Goal: Information Seeking & Learning: Learn about a topic

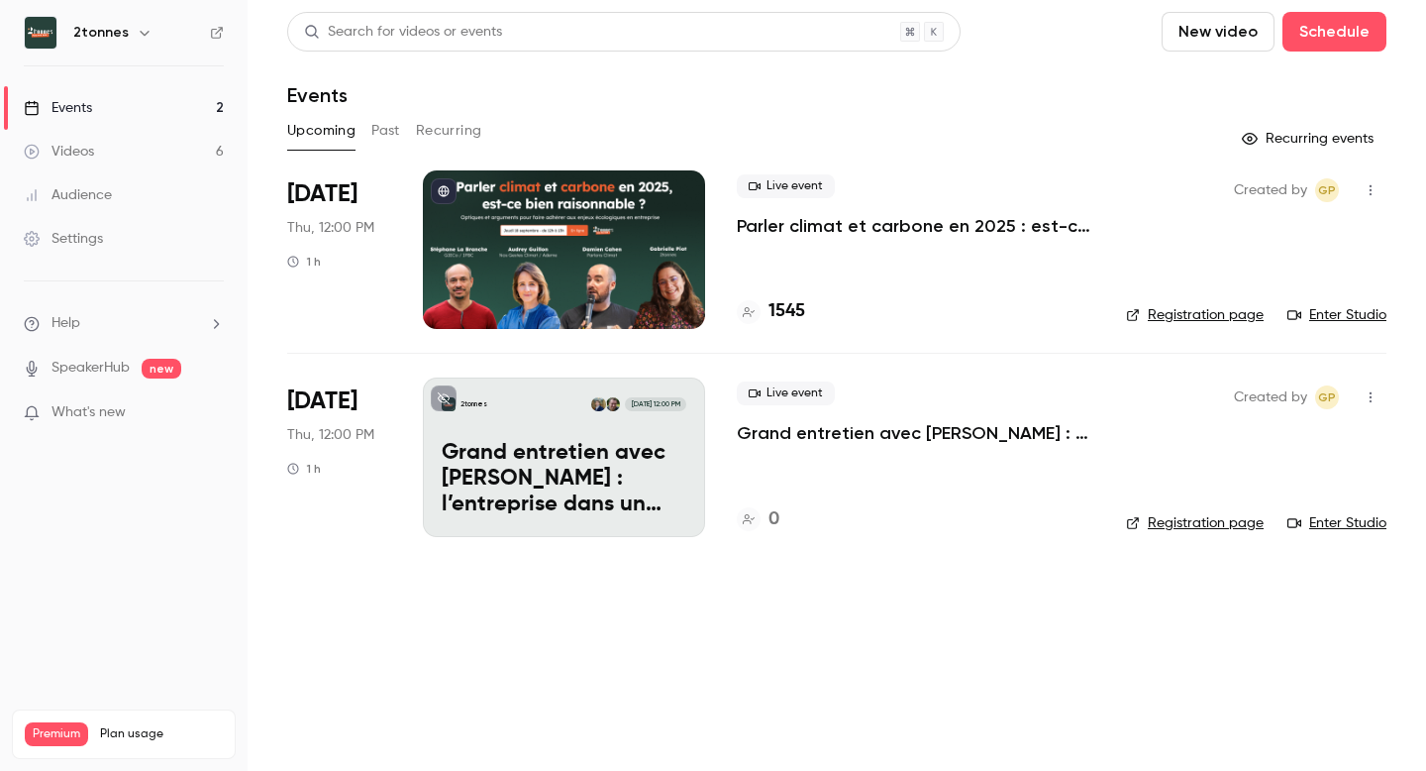
click at [382, 139] on button "Past" at bounding box center [385, 131] width 29 height 32
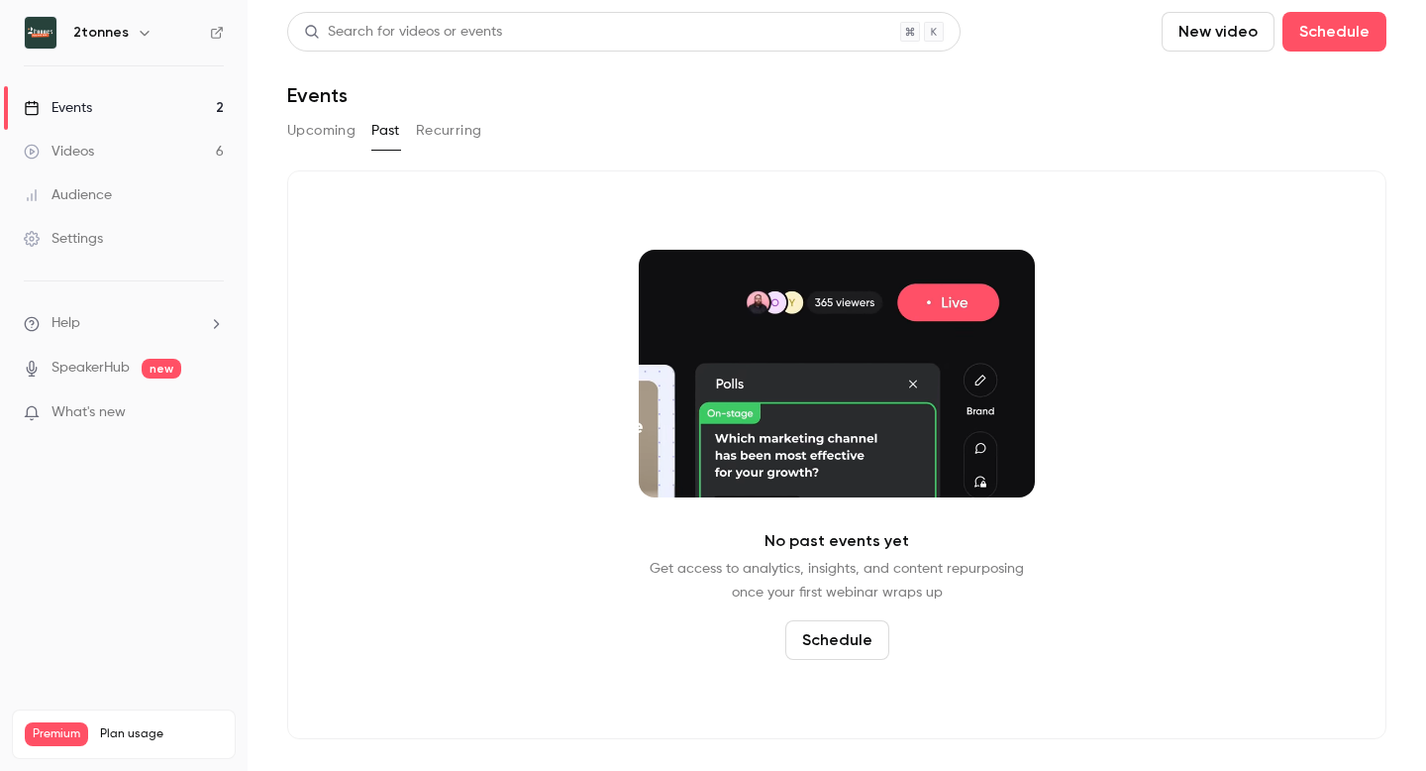
click at [458, 128] on button "Recurring" at bounding box center [449, 131] width 66 height 32
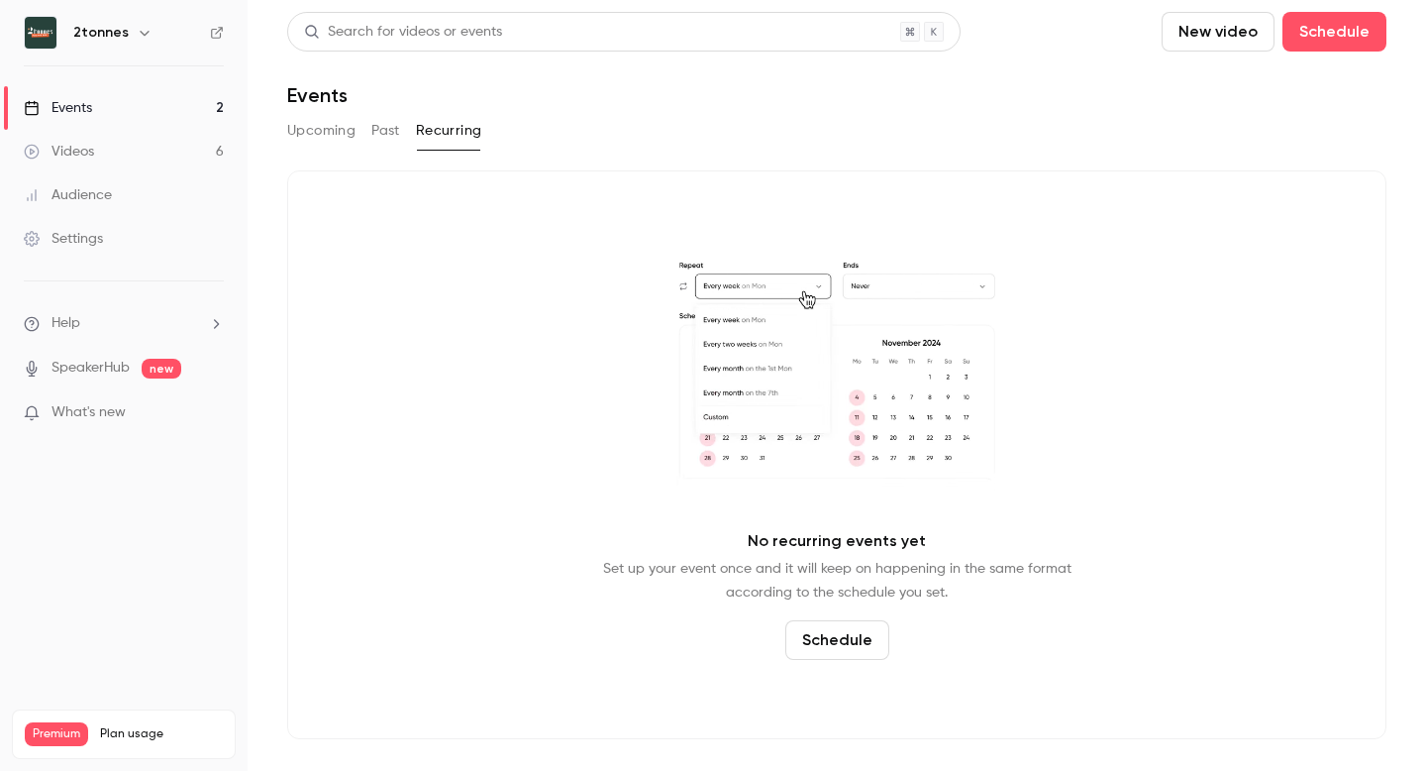
click at [384, 120] on button "Past" at bounding box center [385, 131] width 29 height 32
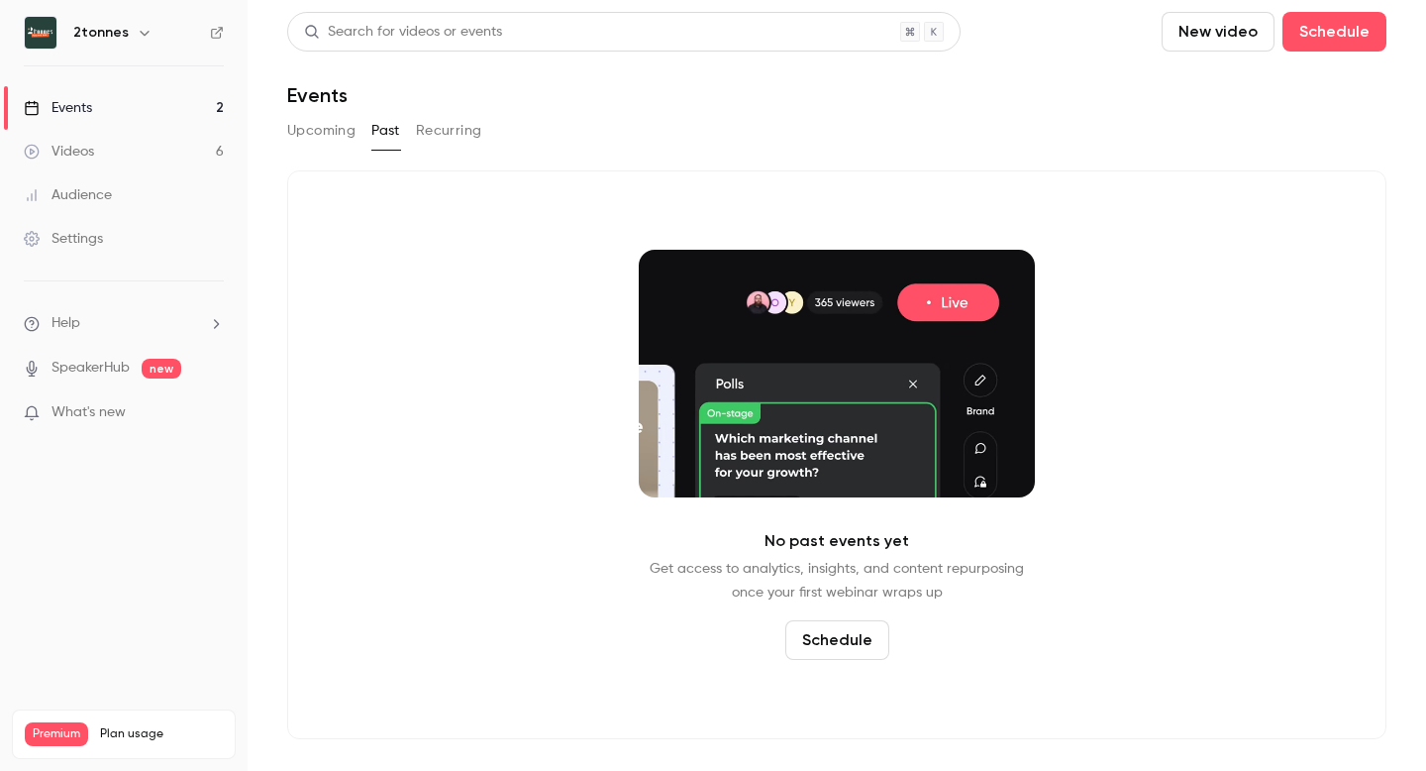
click at [312, 127] on button "Upcoming" at bounding box center [321, 131] width 68 height 32
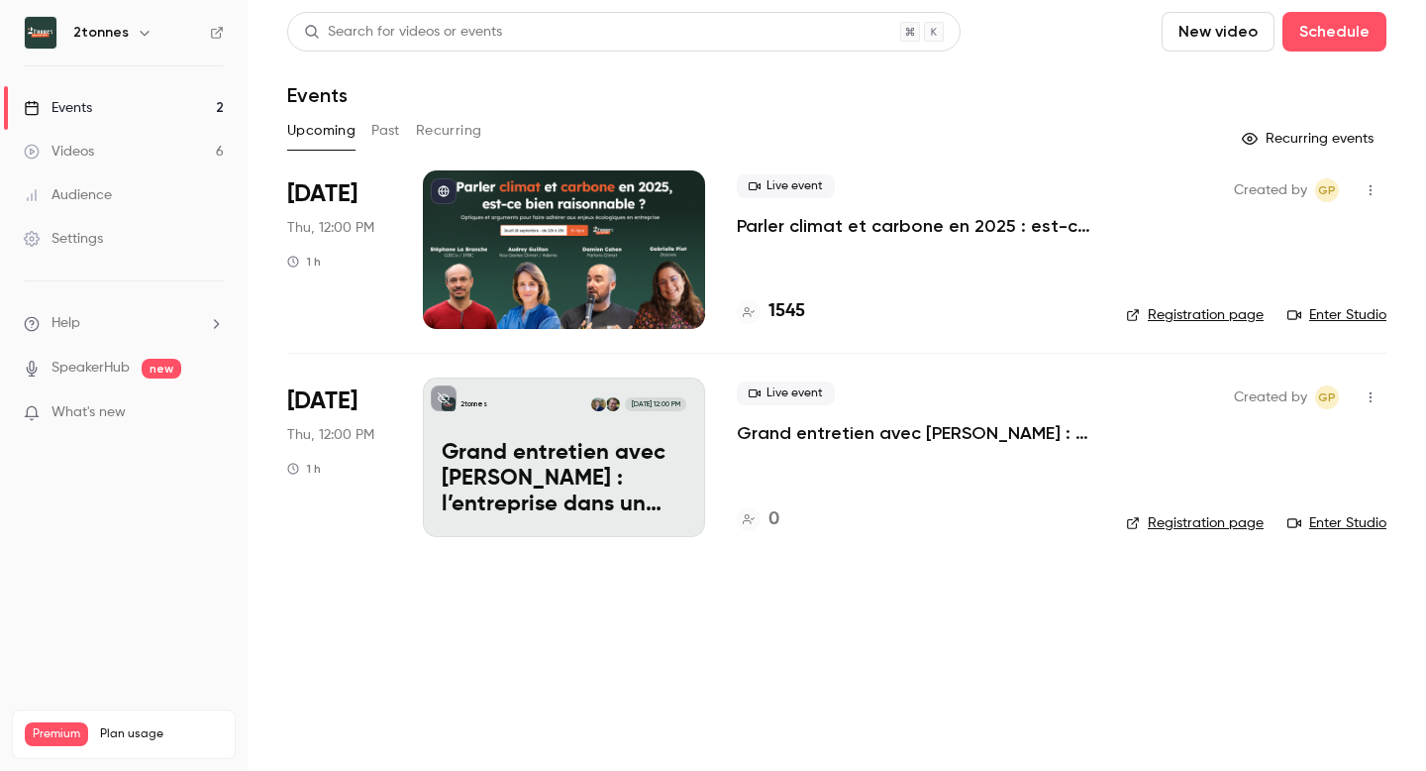
click at [145, 134] on link "Videos 6" at bounding box center [124, 152] width 248 height 44
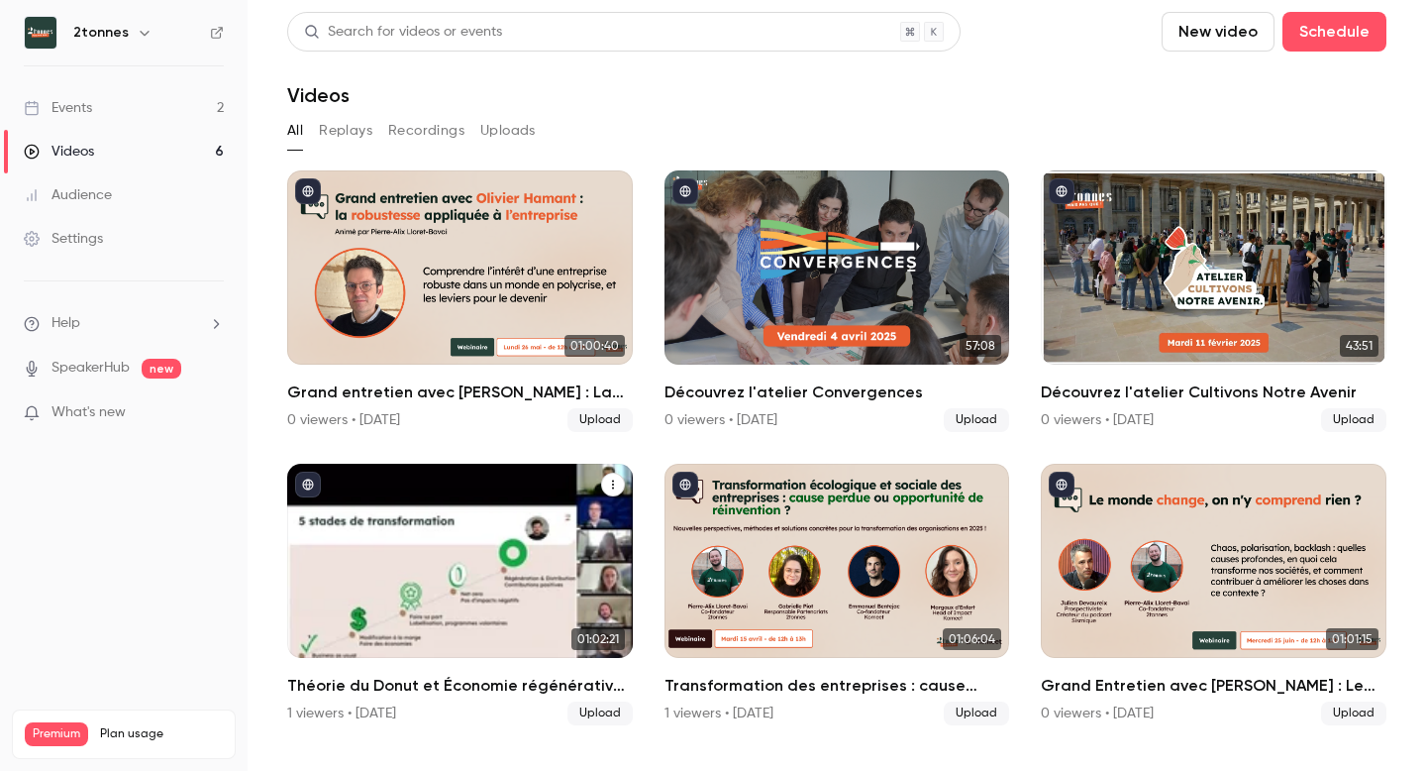
click at [505, 523] on div "Théorie du Donut et Économie régénérative : quelle pratique en entreprise ?" at bounding box center [460, 561] width 346 height 194
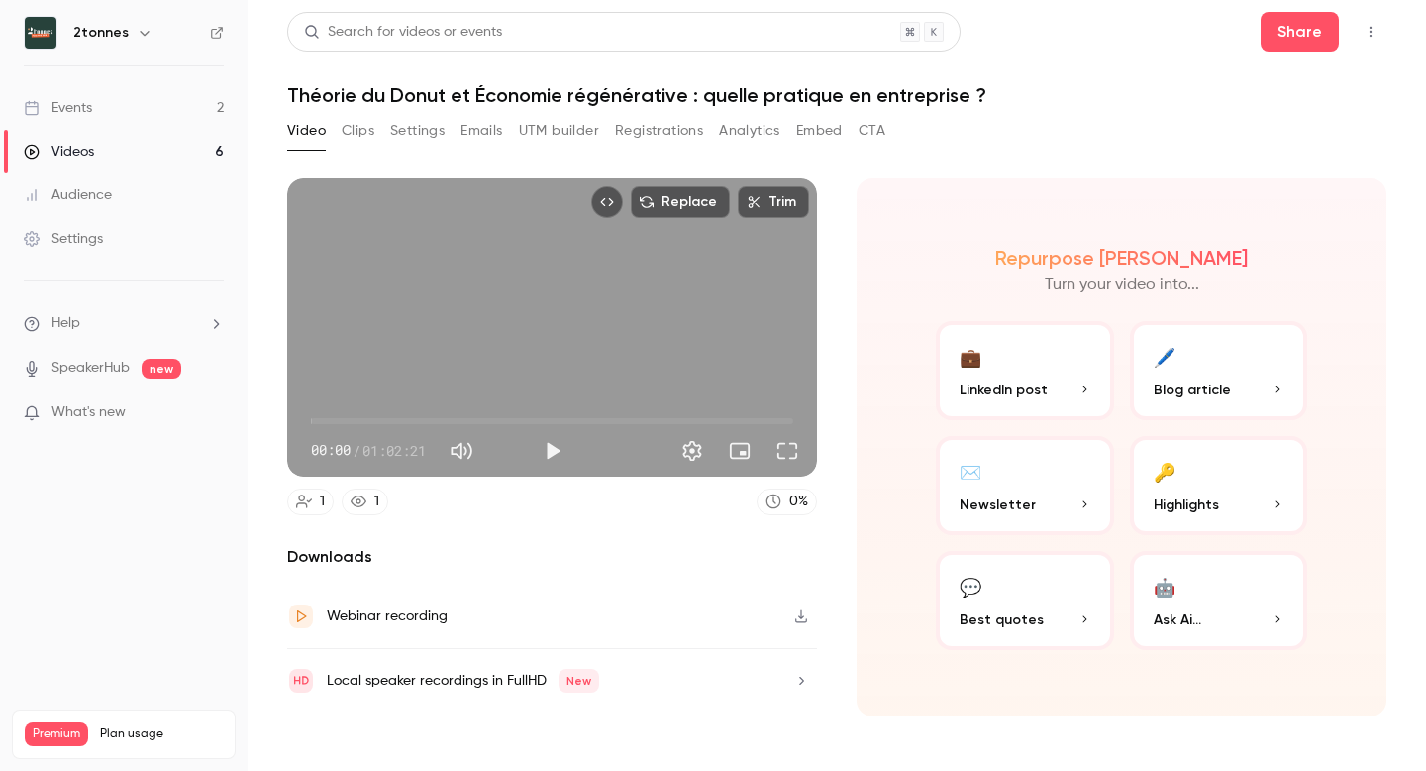
click at [725, 93] on h1 "Théorie du Donut et Économie régénérative : quelle pratique en entreprise ?" at bounding box center [837, 95] width 1100 height 24
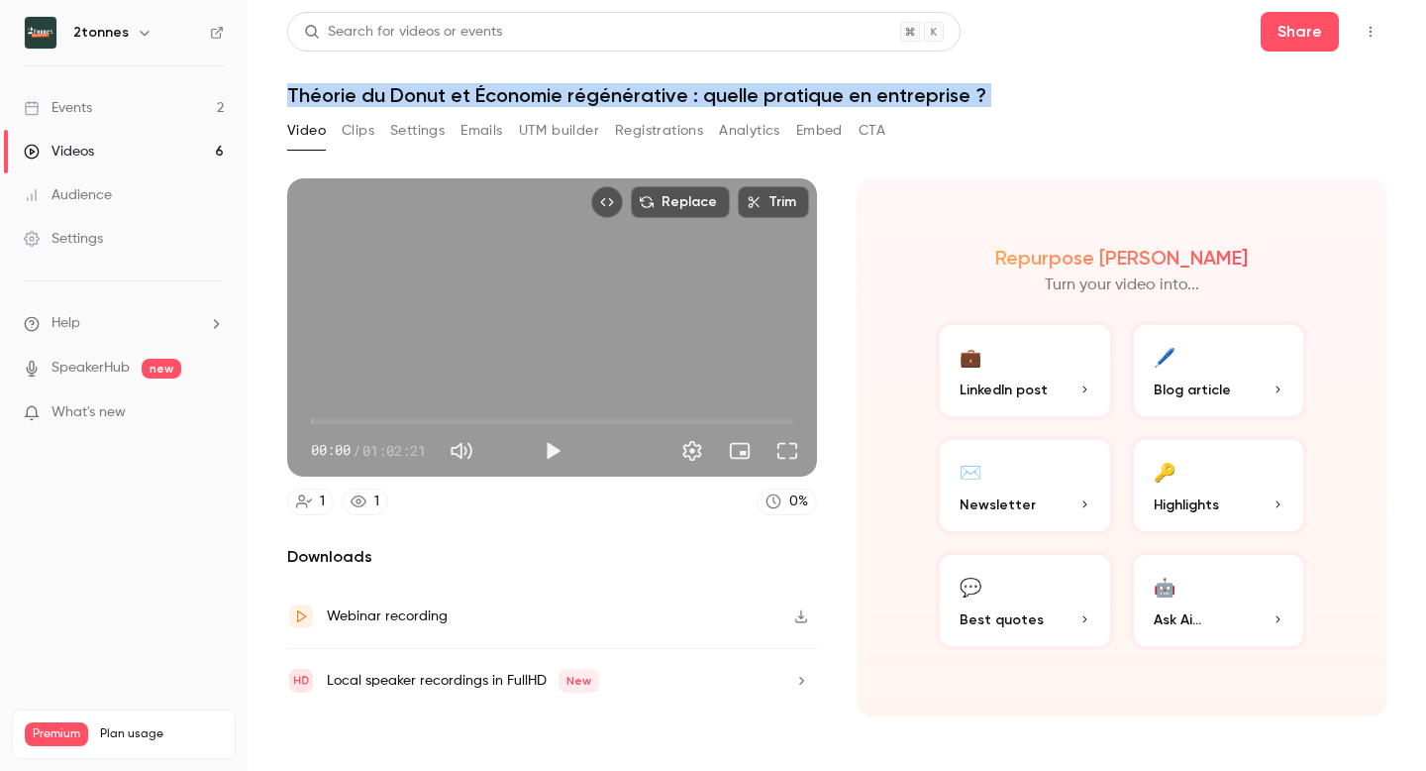
click at [725, 93] on h1 "Théorie du Donut et Économie régénérative : quelle pratique en entreprise ?" at bounding box center [837, 95] width 1100 height 24
copy div "Théorie du Donut et Économie régénérative : quelle pratique en entreprise ? Vid…"
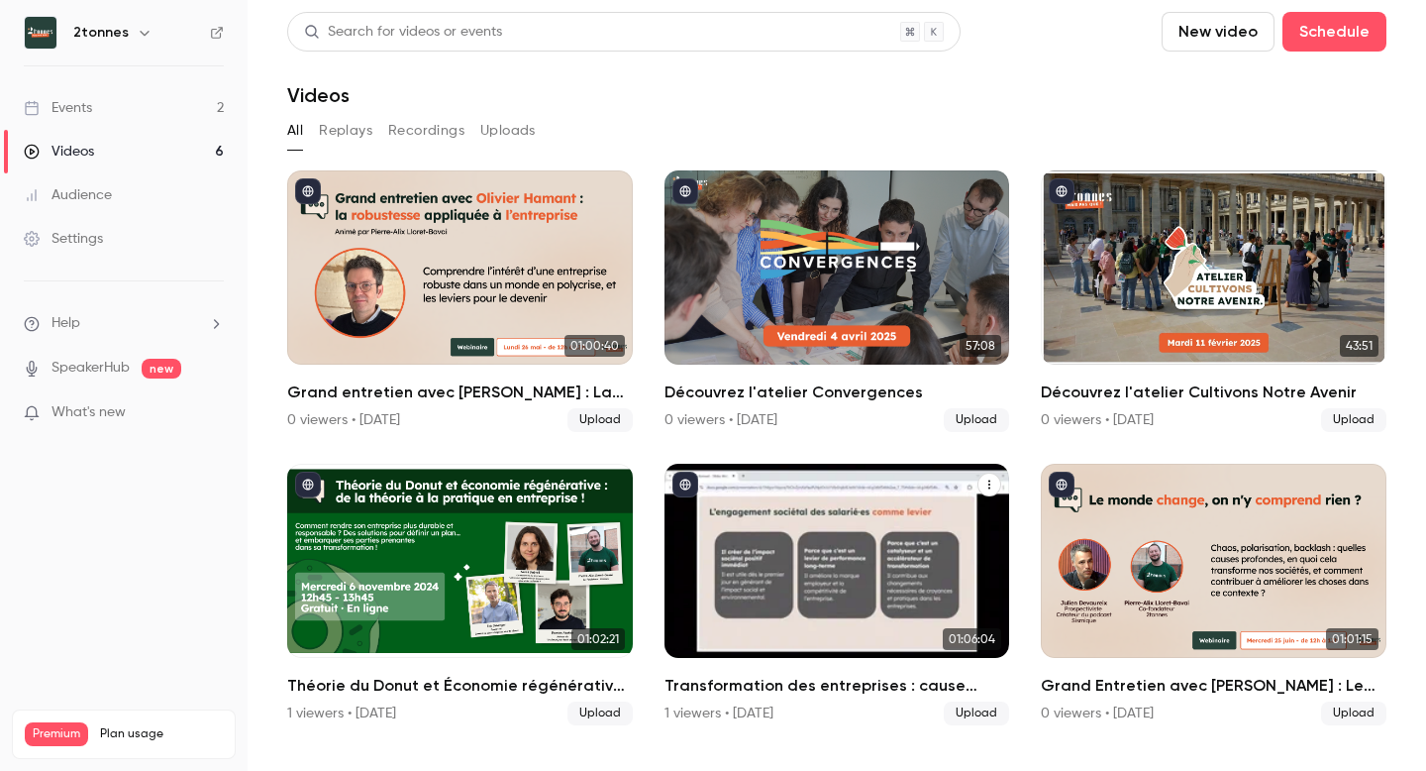
click at [760, 530] on div "Transformation des entreprises : cause perdue ou opportunité de réinvention ?" at bounding box center [838, 561] width 346 height 194
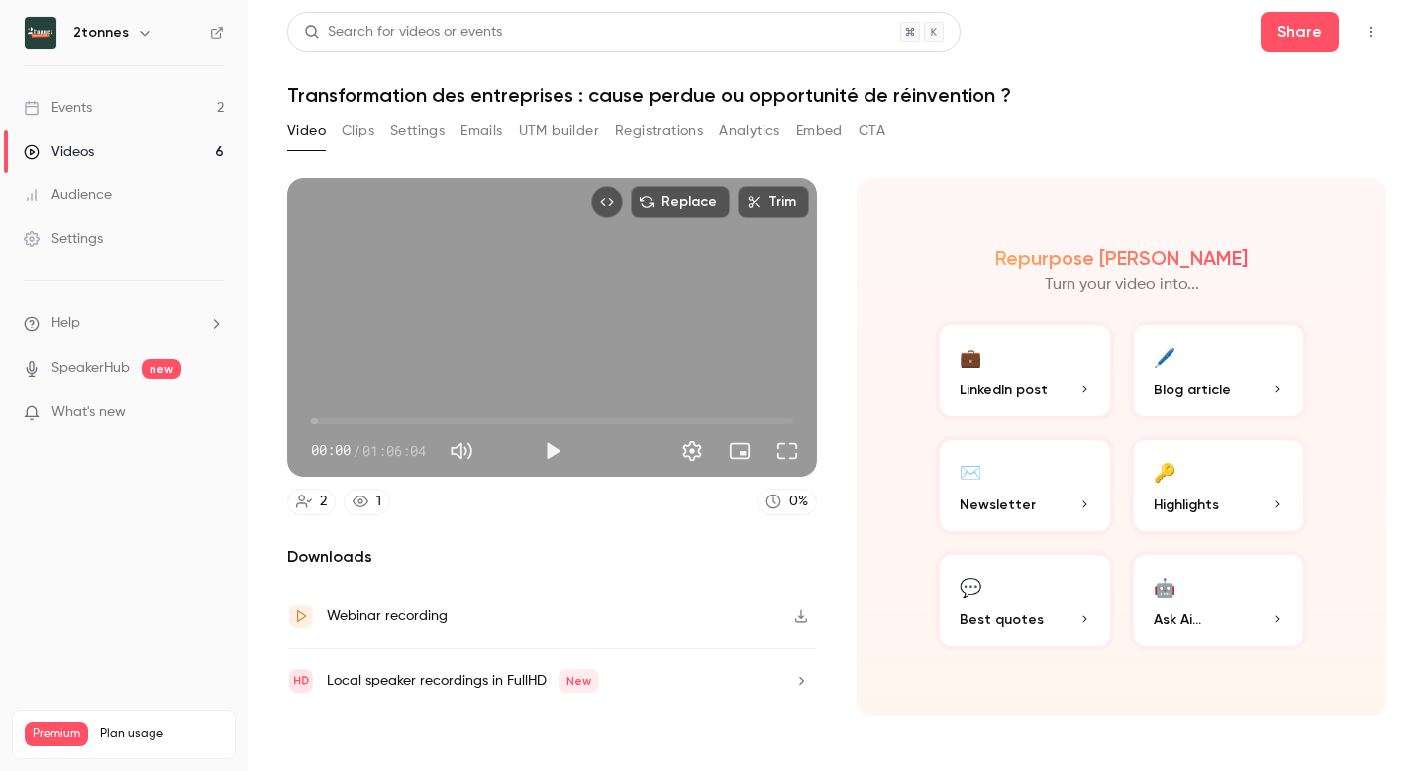
click at [671, 100] on h1 "Transformation des entreprises : cause perdue ou opportunité de réinvention ?" at bounding box center [837, 95] width 1100 height 24
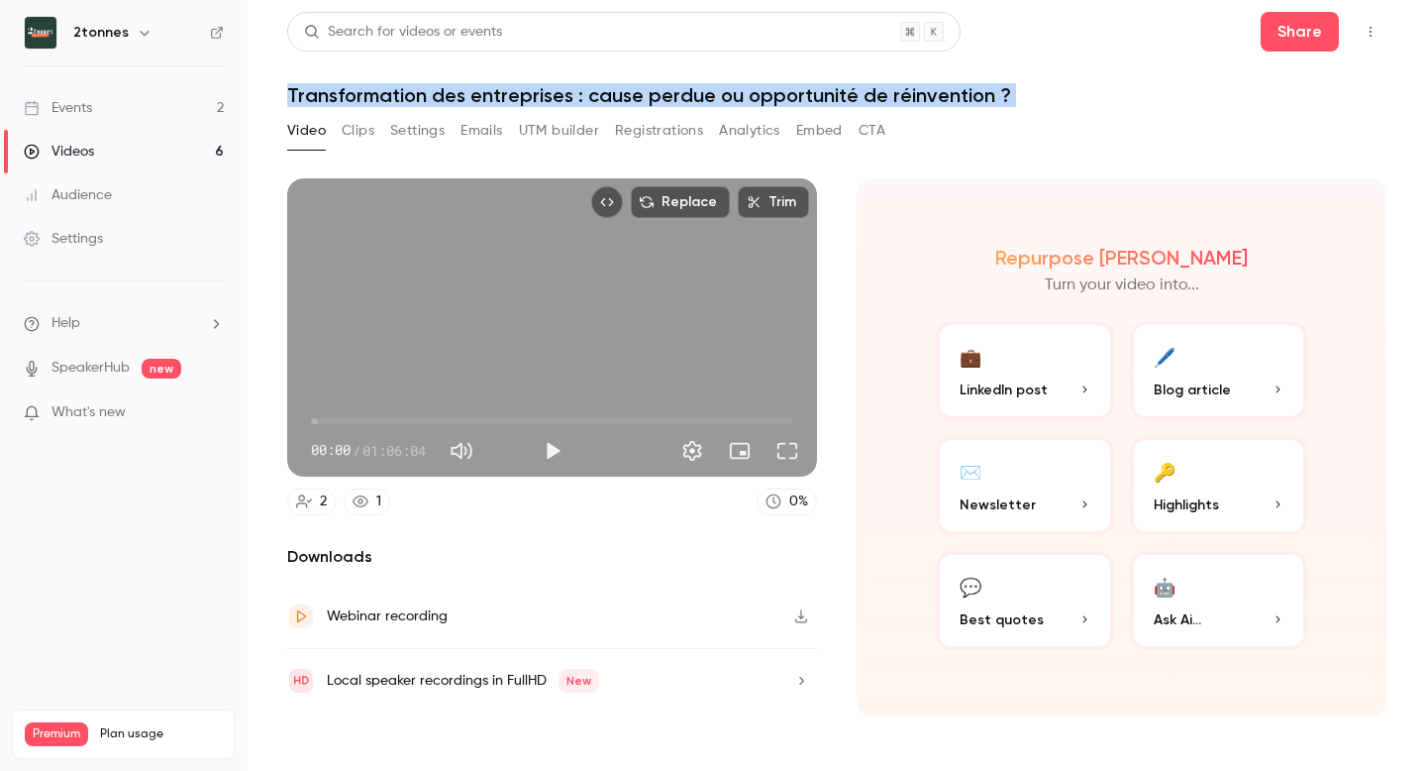
click at [671, 100] on h1 "Transformation des entreprises : cause perdue ou opportunité de réinvention ?" at bounding box center [837, 95] width 1100 height 24
copy div "Transformation des entreprises : cause perdue ou opportunité de réinvention ? V…"
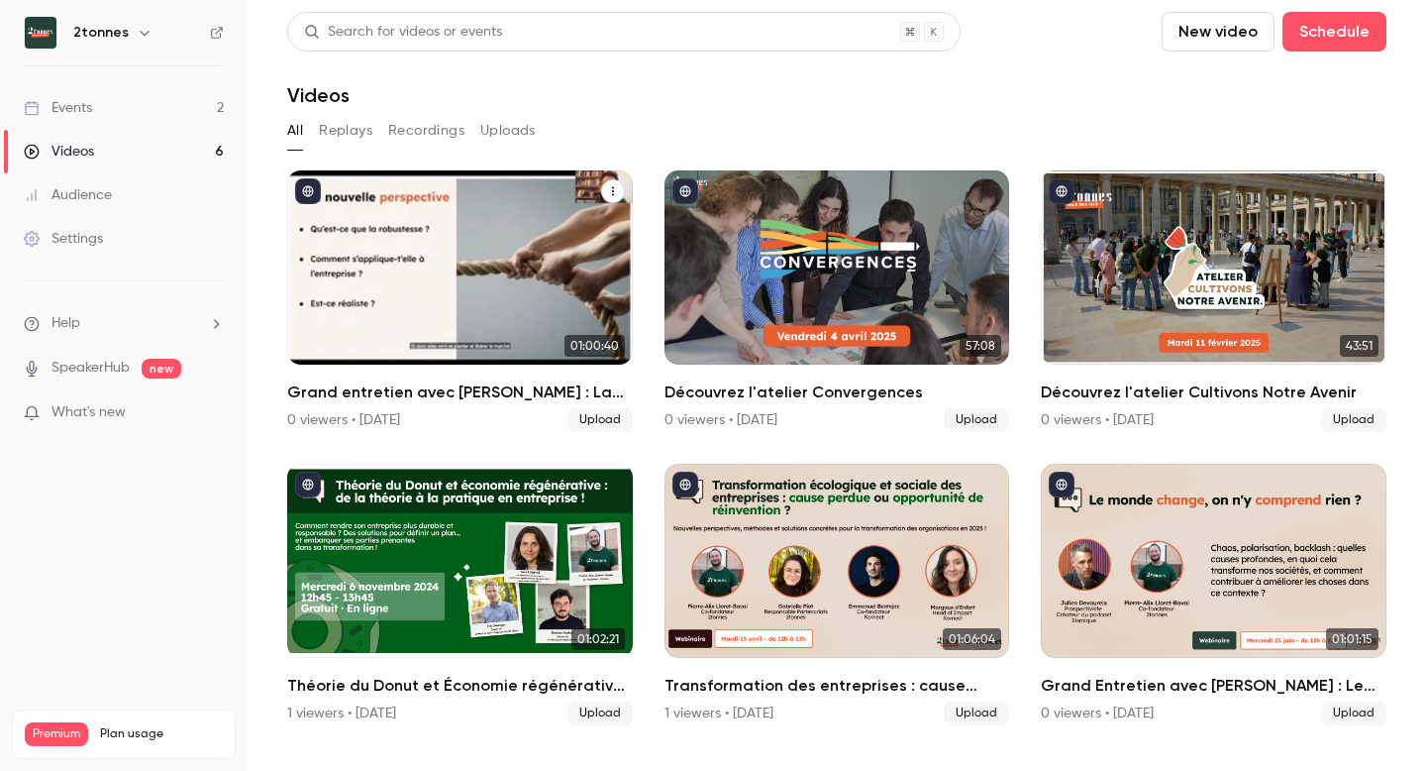
click at [524, 296] on div "Grand entretien avec Olivier Hamant : La robustesse appliquée aux entreprises" at bounding box center [460, 267] width 346 height 194
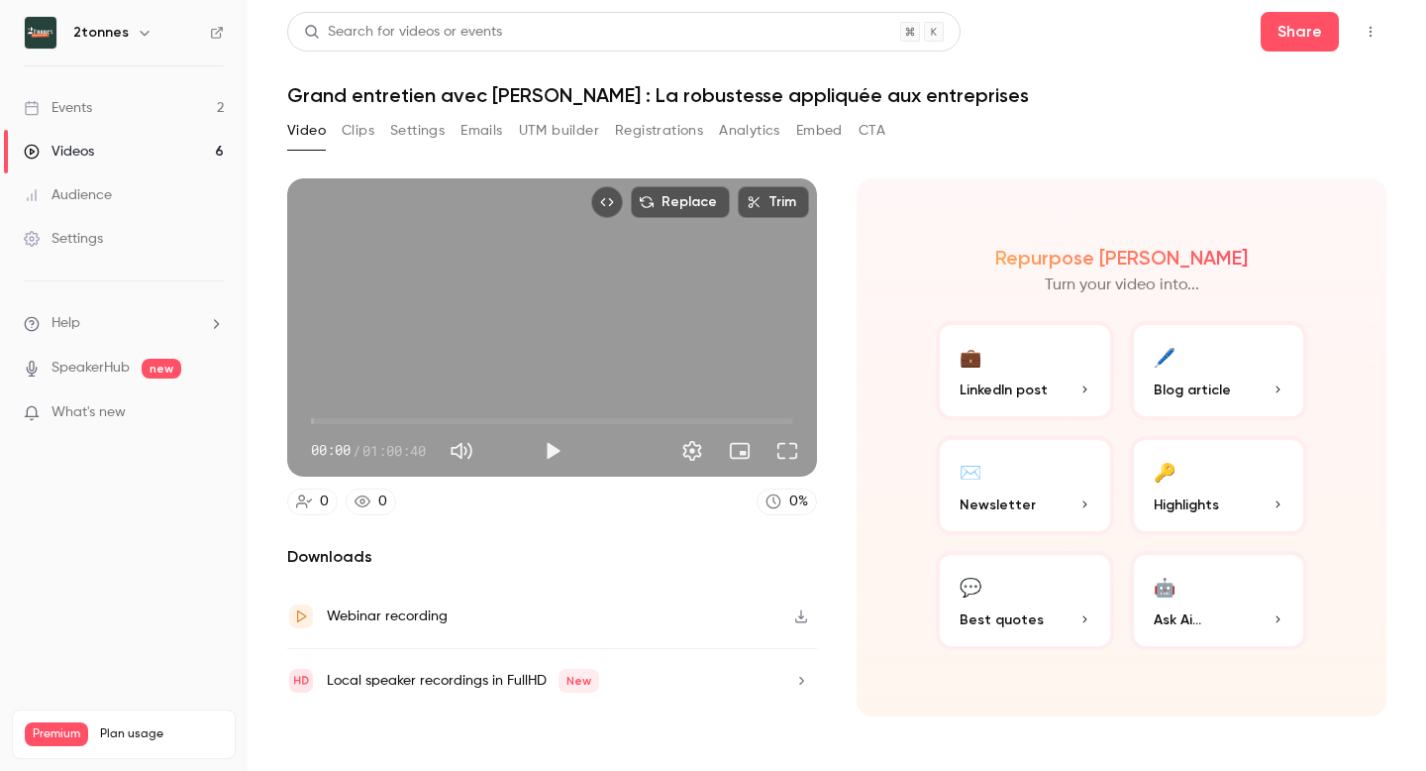
click at [560, 92] on h1 "Grand entretien avec [PERSON_NAME] : La robustesse appliquée aux entreprises" at bounding box center [837, 95] width 1100 height 24
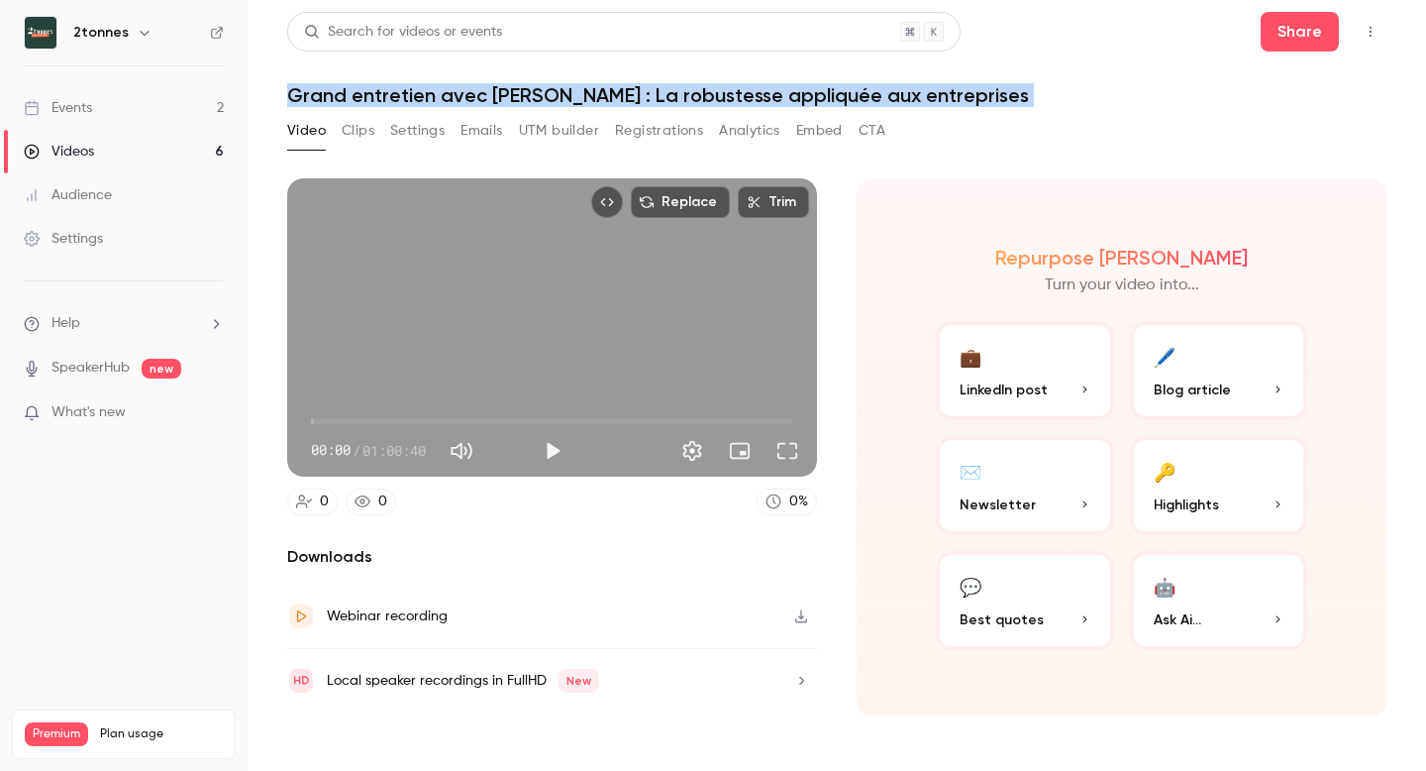
click at [560, 92] on h1 "Grand entretien avec [PERSON_NAME] : La robustesse appliquée aux entreprises" at bounding box center [837, 95] width 1100 height 24
copy div "Grand entretien avec [PERSON_NAME] : La robustesse appliquée aux entreprises V…"
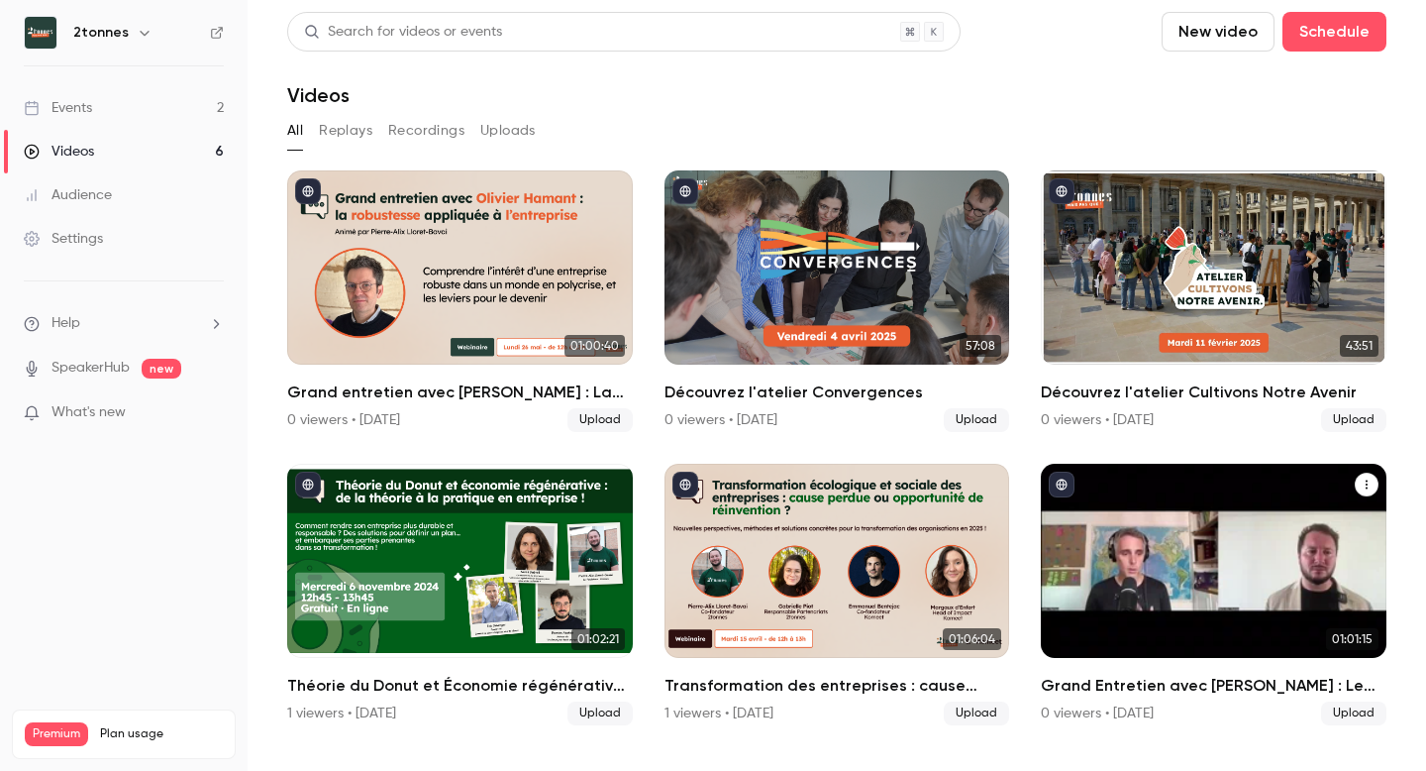
click at [1179, 583] on div "Grand Entretien avec Julien Devaureix : Le monde change, on n'y comprend rien ?" at bounding box center [1214, 561] width 346 height 194
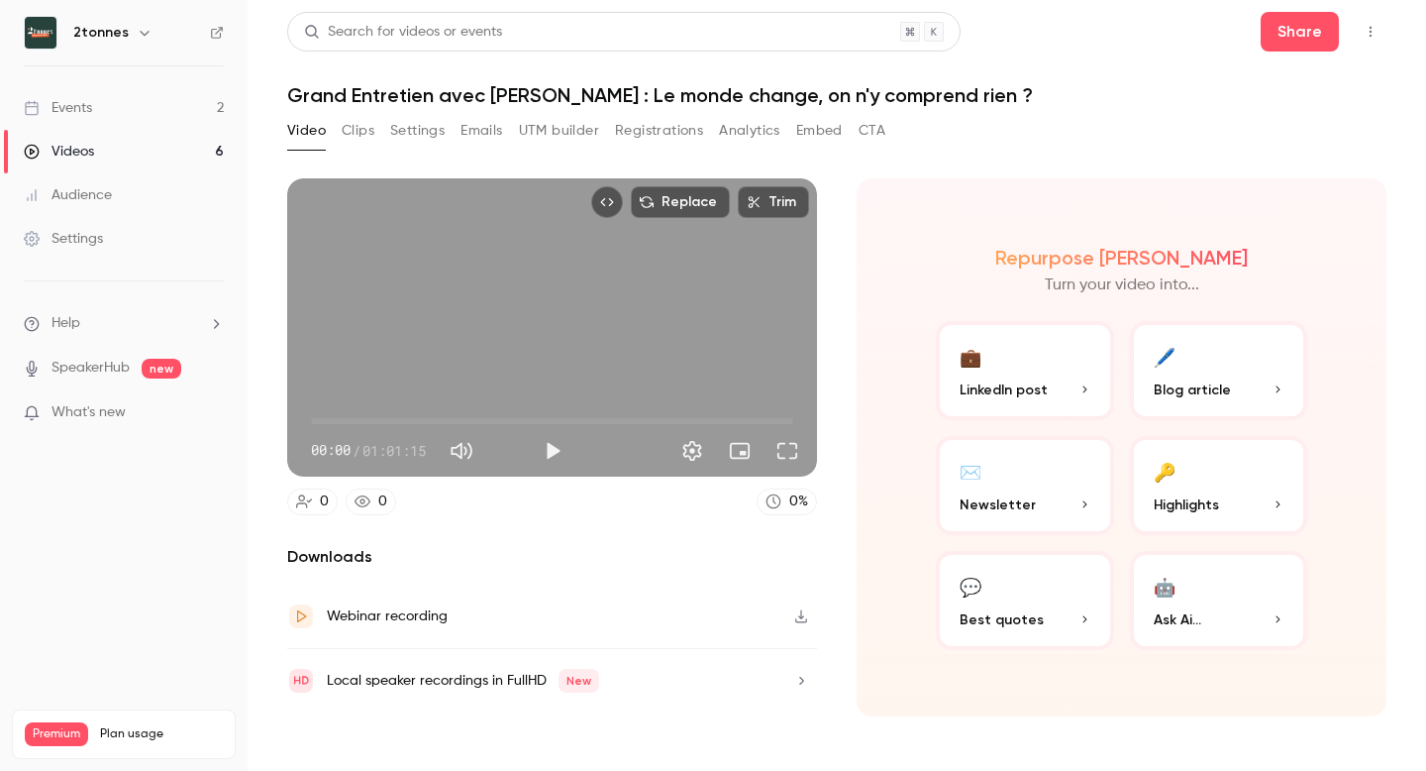
click at [626, 92] on h1 "Grand Entretien avec [PERSON_NAME] : Le monde change, on n'y comprend rien ?" at bounding box center [837, 95] width 1100 height 24
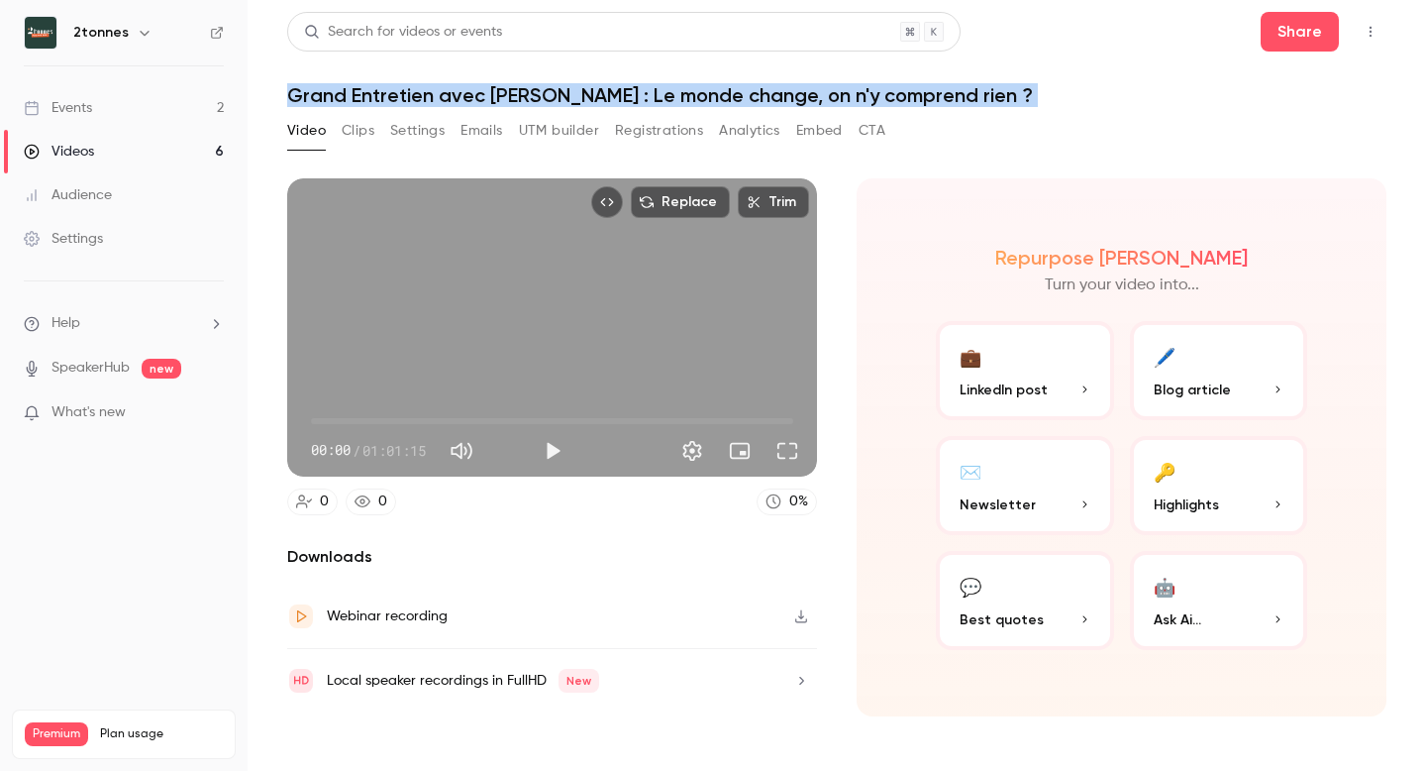
click at [626, 92] on h1 "Grand Entretien avec [PERSON_NAME] : Le monde change, on n'y comprend rien ?" at bounding box center [837, 95] width 1100 height 24
copy div "Grand Entretien avec [PERSON_NAME] : Le monde change, on n'y comprend rien ? Vi…"
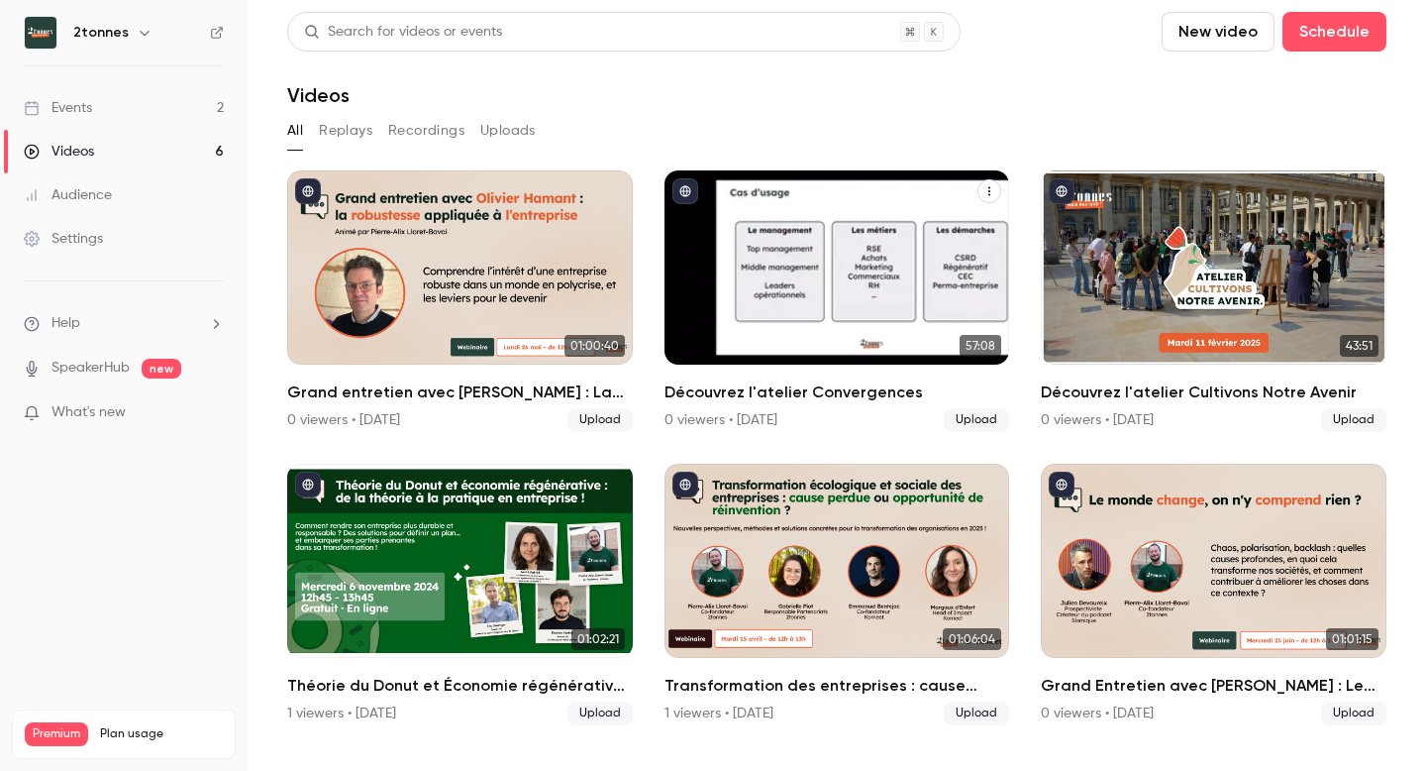
click at [919, 299] on div "Découvrez l'atelier Convergences" at bounding box center [838, 267] width 346 height 194
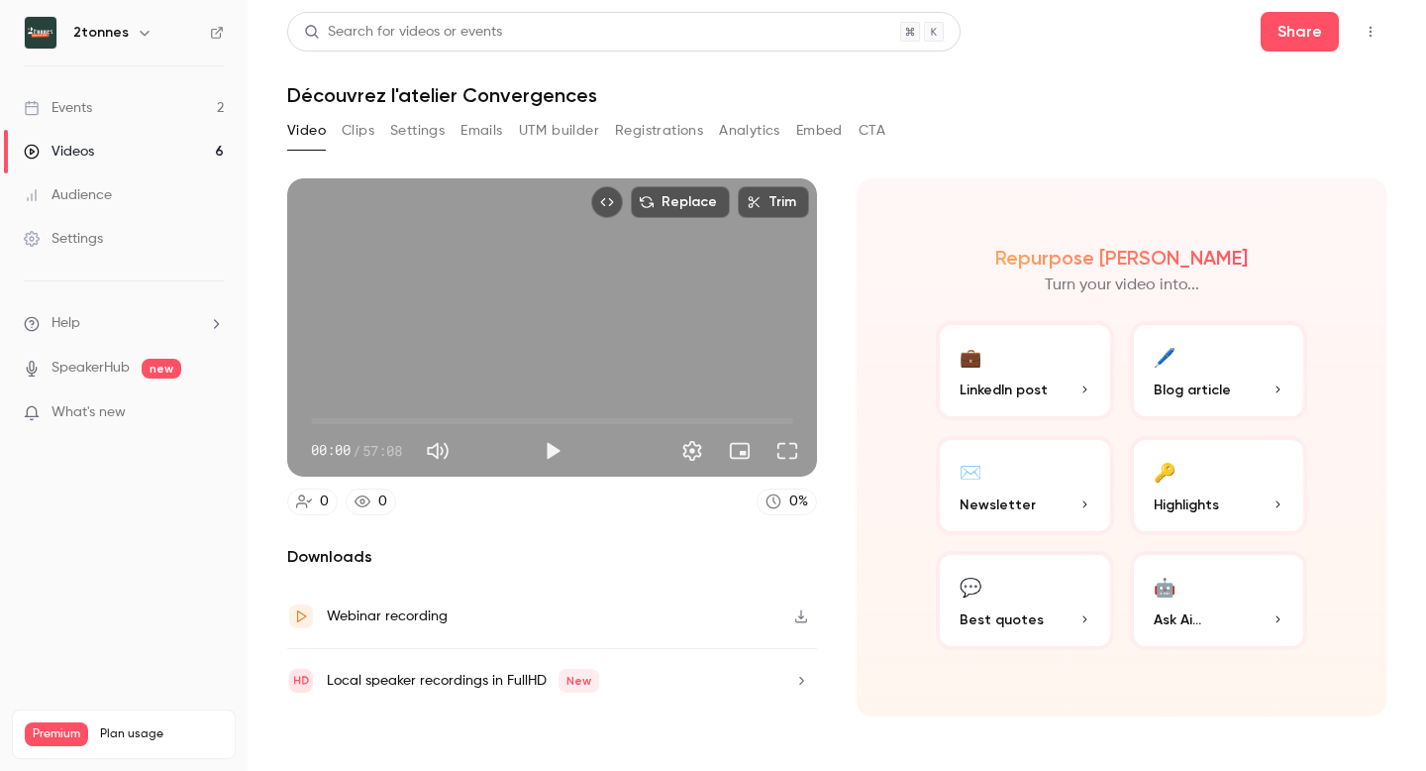
click at [487, 98] on h1 "Découvrez l'atelier Convergences" at bounding box center [837, 95] width 1100 height 24
copy div "Découvrez l'atelier Convergences Video Clips Settings Emails UTM builder Regist…"
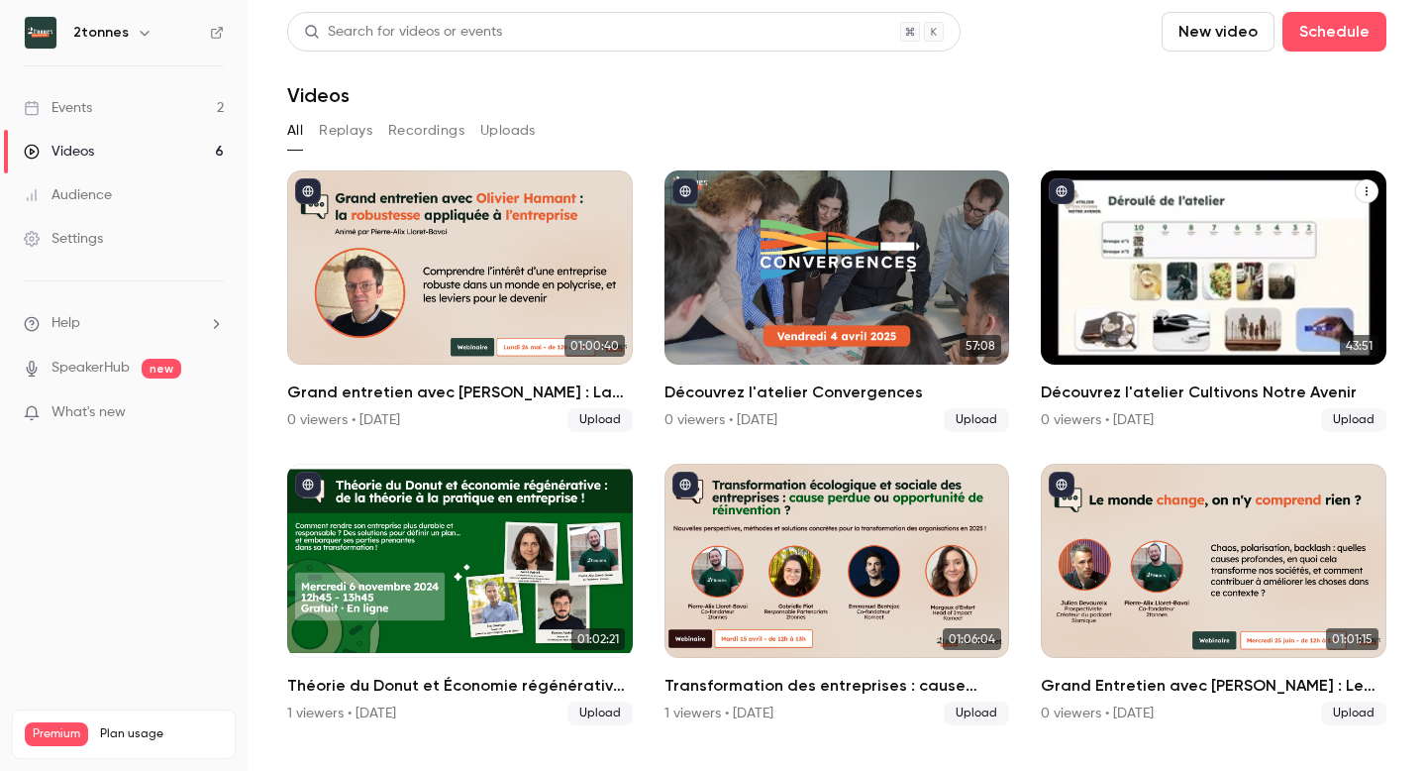
click at [1088, 270] on div "Découvrez l'atelier Cultivons Notre Avenir" at bounding box center [1214, 267] width 346 height 194
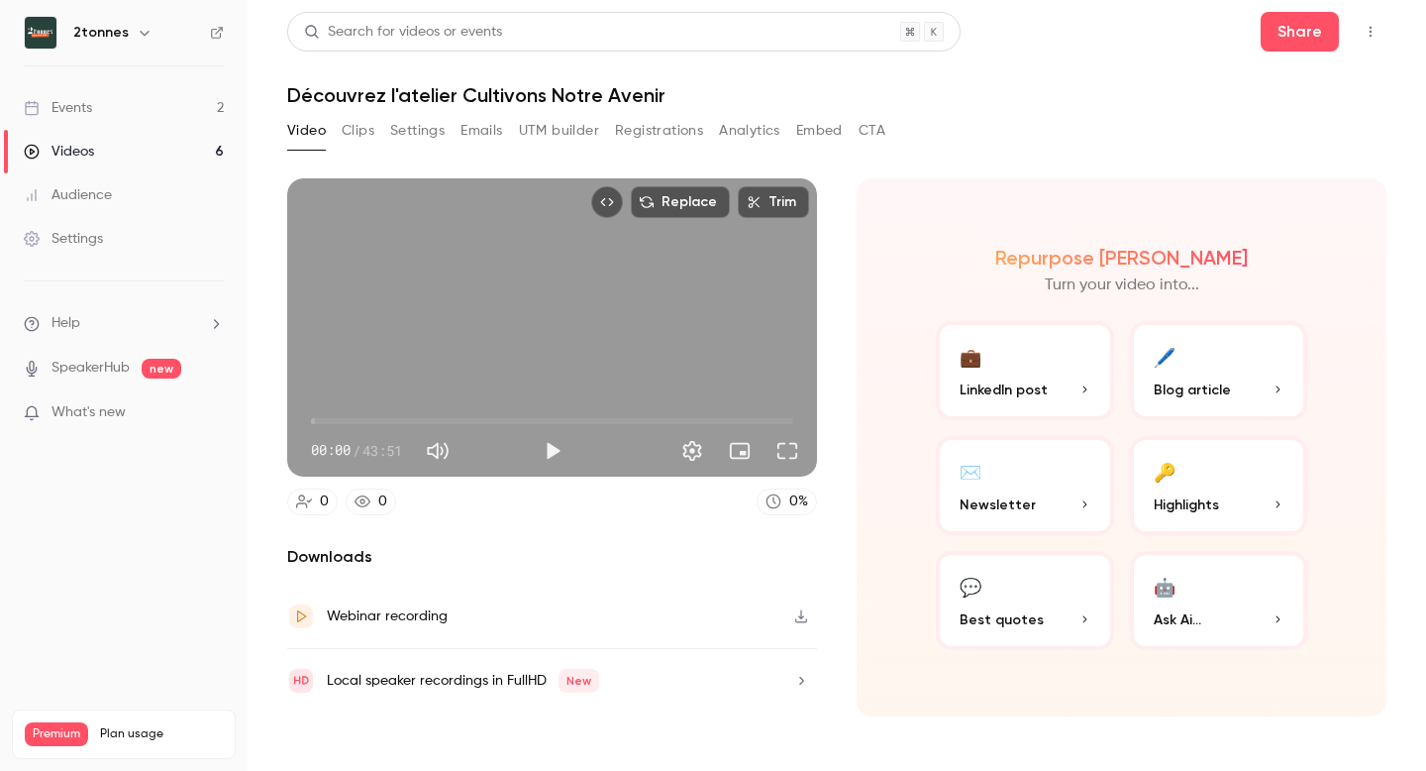
click at [502, 93] on h1 "Découvrez l'atelier Cultivons Notre Avenir" at bounding box center [837, 95] width 1100 height 24
click at [501, 93] on h1 "Découvrez l'atelier Cultivons Notre Avenir" at bounding box center [837, 95] width 1100 height 24
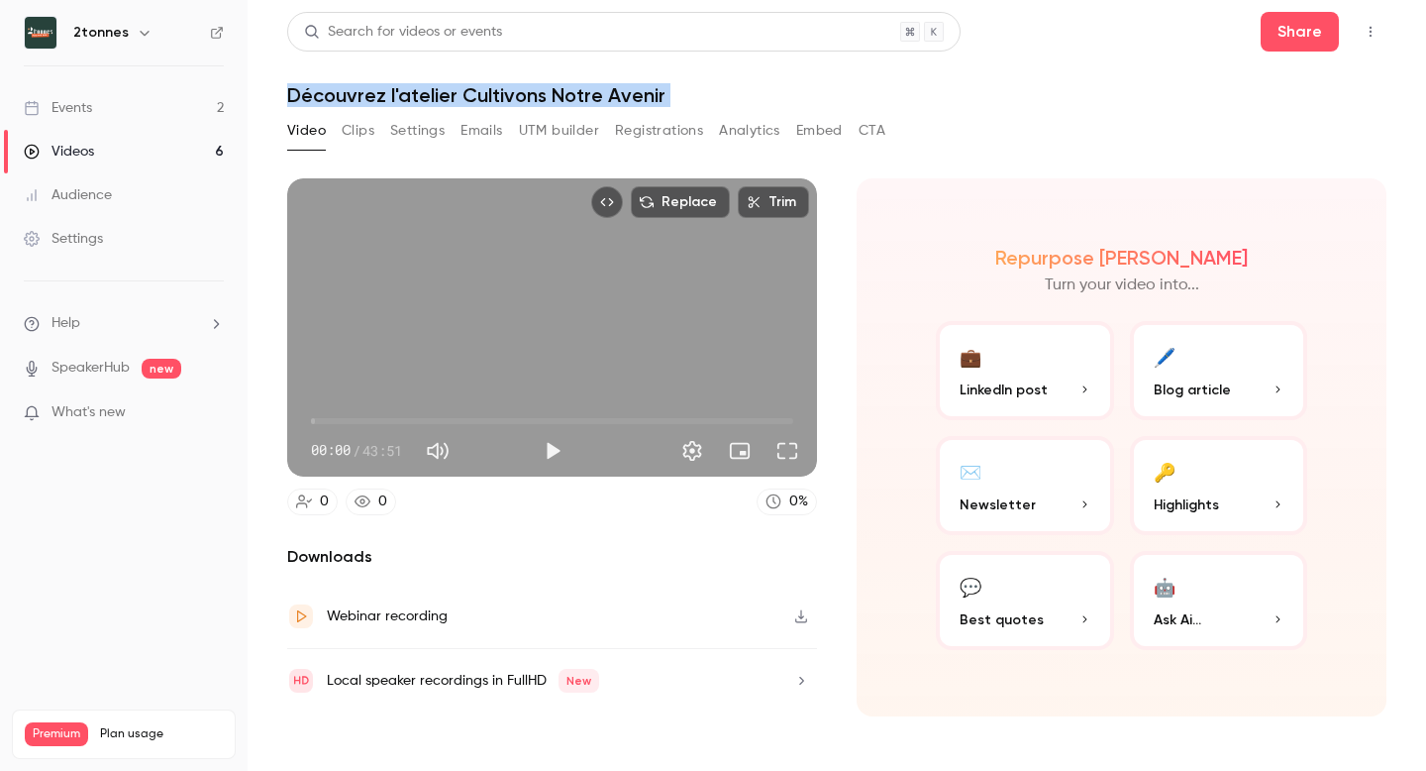
click at [501, 93] on h1 "Découvrez l'atelier Cultivons Notre Avenir" at bounding box center [837, 95] width 1100 height 24
copy div "Découvrez l'atelier Cultivons Notre Avenir Video Clips Settings Emails UTM buil…"
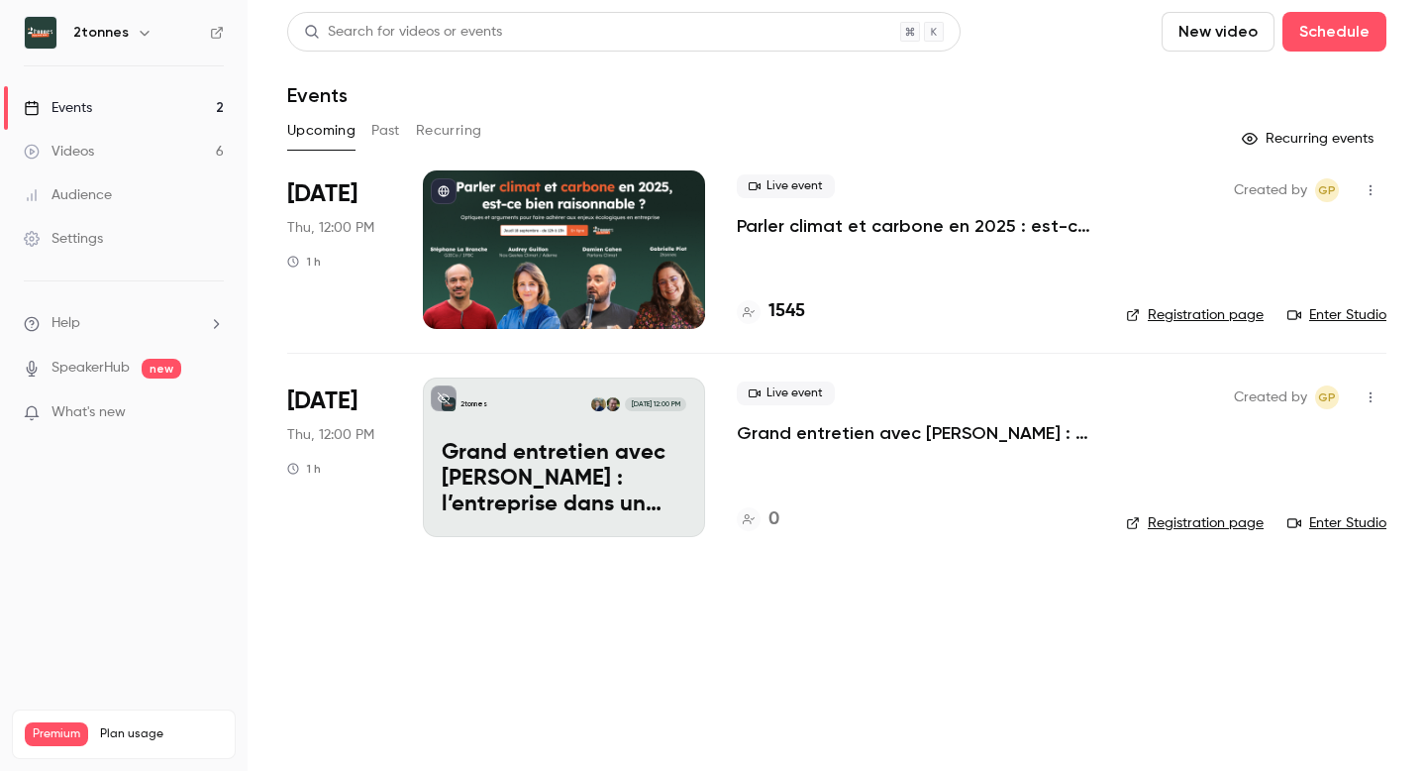
click at [848, 213] on div "Live event Parler climat et [PERSON_NAME] en 2025 : est-[PERSON_NAME] raisonnab…" at bounding box center [916, 205] width 358 height 63
click at [818, 220] on p "Parler climat et carbone en 2025 : est-ce bien raisonnable ?" at bounding box center [916, 226] width 358 height 24
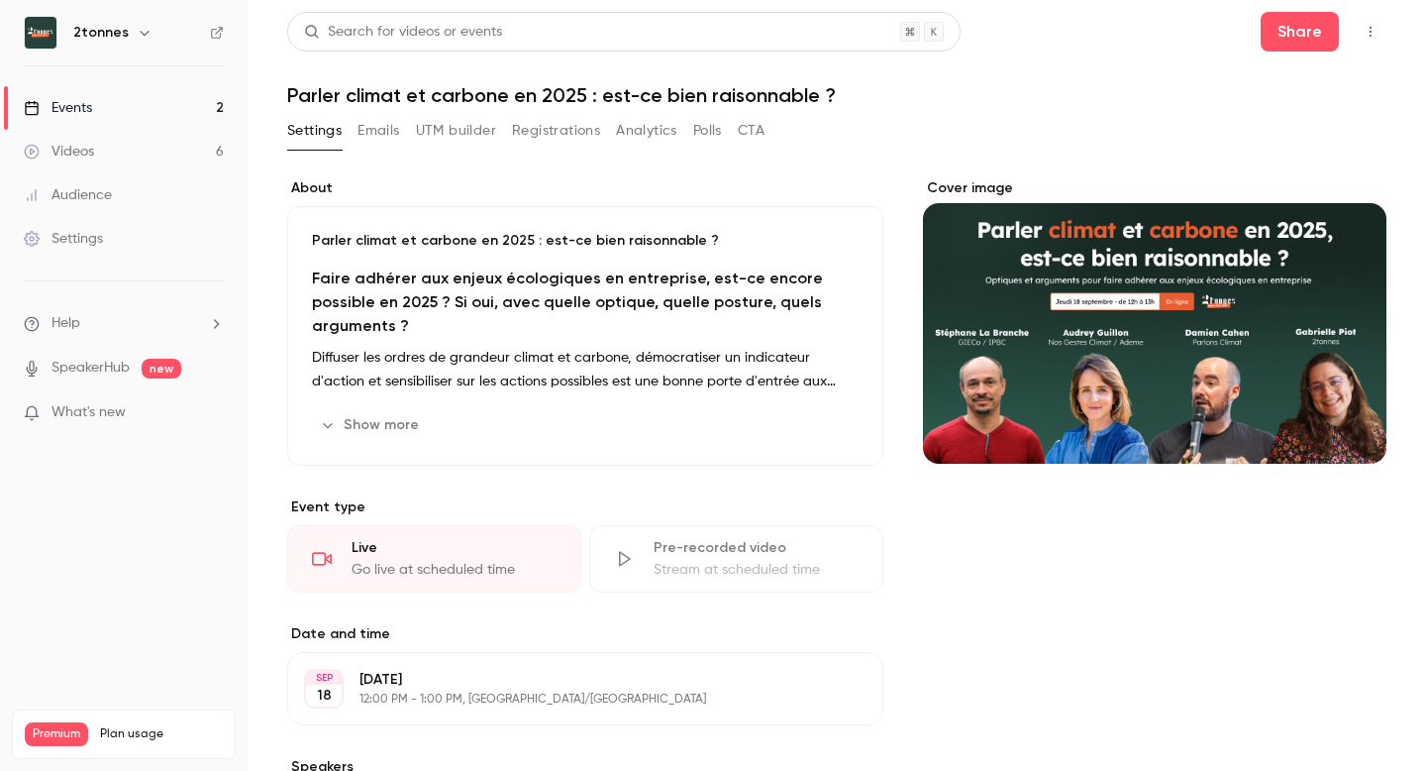
click at [514, 129] on button "Registrations" at bounding box center [556, 131] width 88 height 32
